Goal: Task Accomplishment & Management: Manage account settings

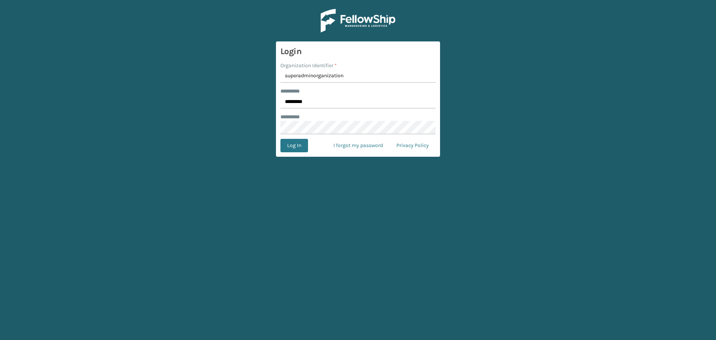
click at [192, 116] on main "Login Organization Identifier * superadminorganization ******** * ********* ***…" at bounding box center [358, 170] width 716 height 340
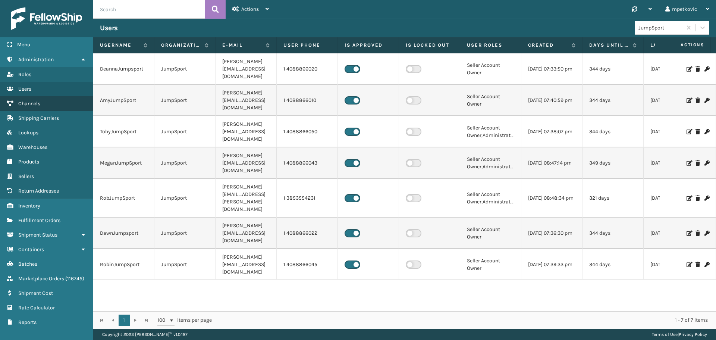
click at [43, 106] on link "Channels" at bounding box center [46, 103] width 93 height 15
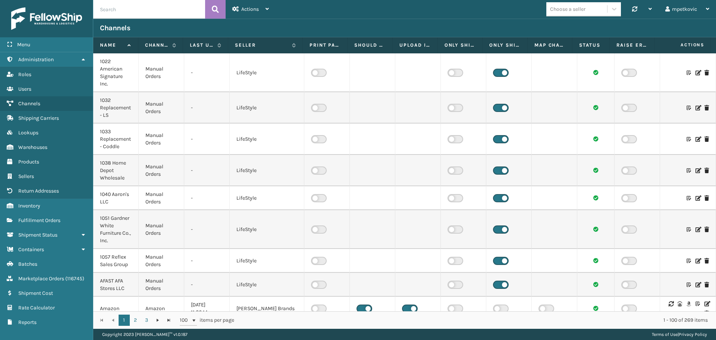
click at [135, 15] on input "text" at bounding box center [149, 9] width 112 height 19
click at [136, 12] on input "text" at bounding box center [149, 9] width 112 height 19
type input "MLI"
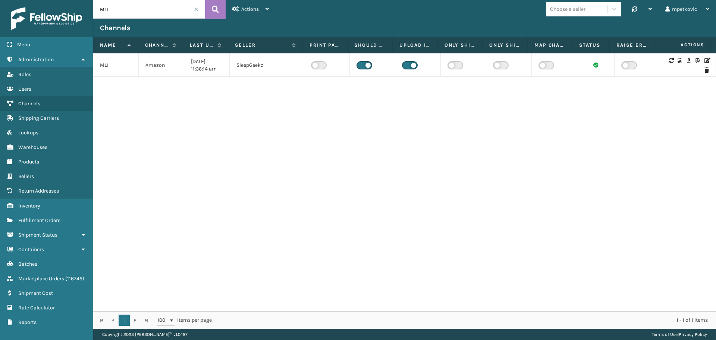
click at [704, 61] on icon at bounding box center [706, 60] width 4 height 5
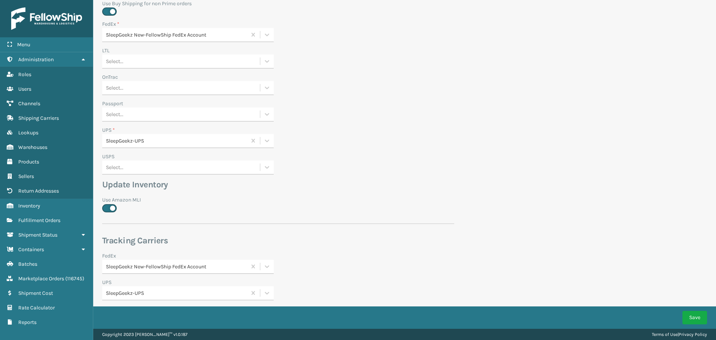
scroll to position [421, 0]
